Goal: Use online tool/utility: Use online tool/utility

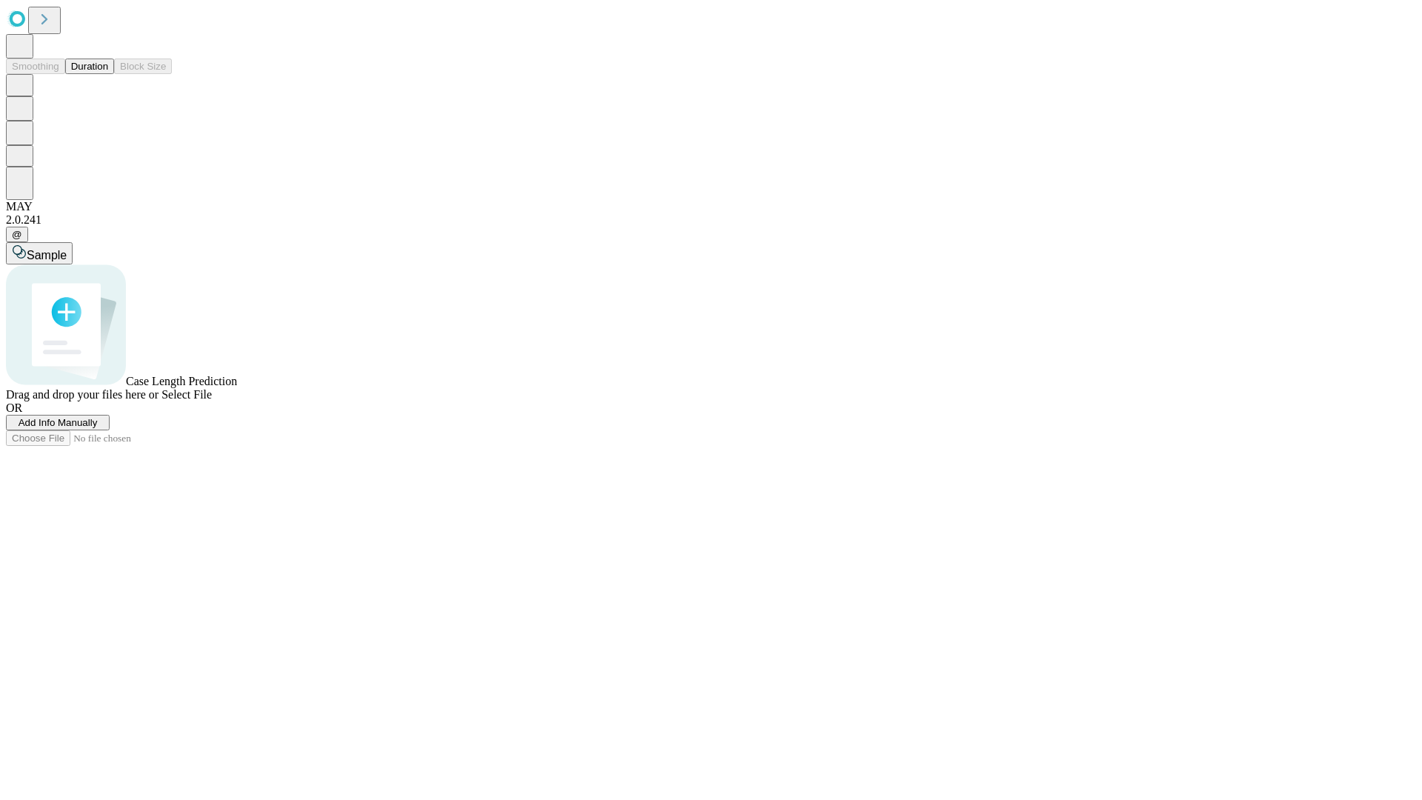
click at [108, 74] on button "Duration" at bounding box center [89, 67] width 49 height 16
click at [67, 249] on span "Sample" at bounding box center [47, 255] width 40 height 13
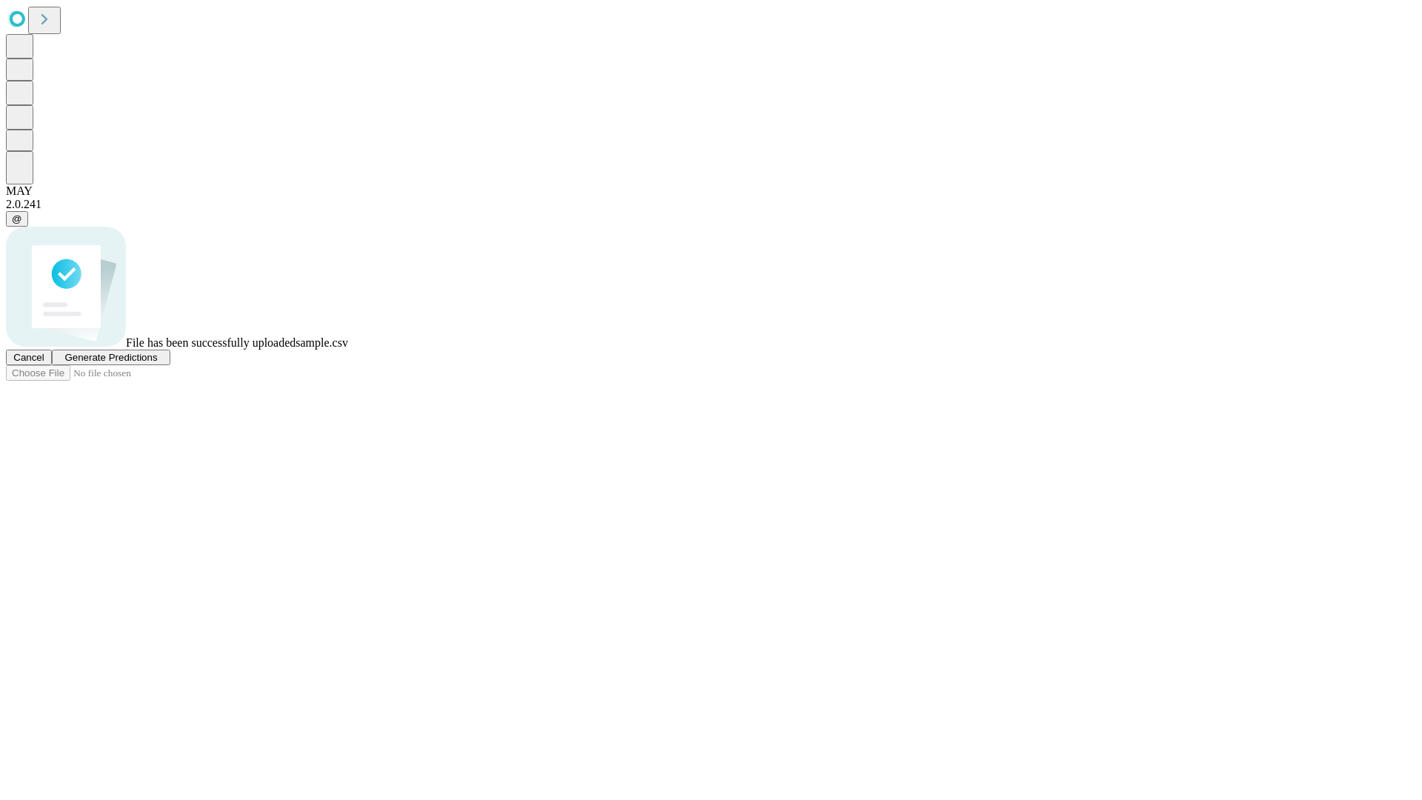
click at [157, 363] on span "Generate Predictions" at bounding box center [110, 357] width 93 height 11
